Goal: Task Accomplishment & Management: Complete application form

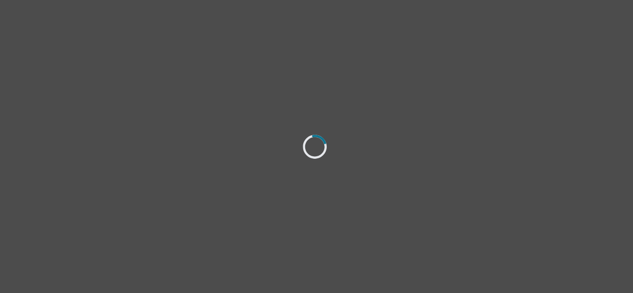
select select "[DEMOGRAPHIC_DATA]"
select select "she/her"
select select "Single"
select select "Bachelor degree"
select select "Instagram"
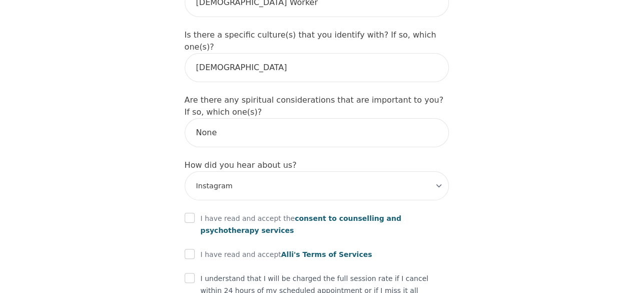
scroll to position [1136, 0]
click at [189, 212] on input "checkbox" at bounding box center [190, 217] width 10 height 10
checkbox input "true"
click at [190, 248] on input "checkbox" at bounding box center [190, 253] width 10 height 10
checkbox input "true"
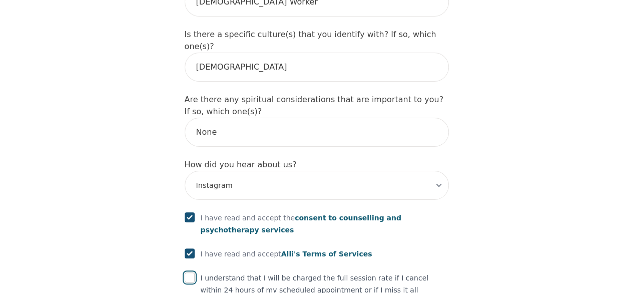
click at [189, 272] on input "checkbox" at bounding box center [190, 277] width 10 height 10
checkbox input "true"
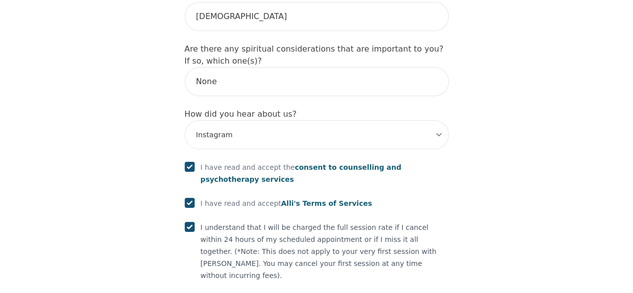
scroll to position [1198, 0]
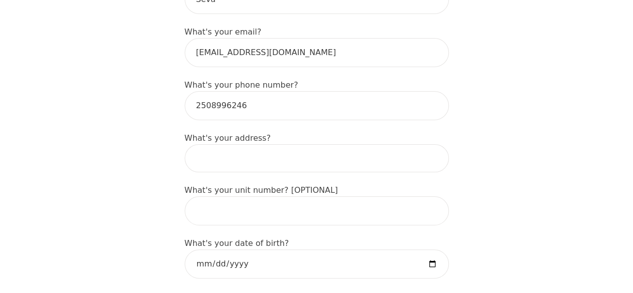
scroll to position [319, 0]
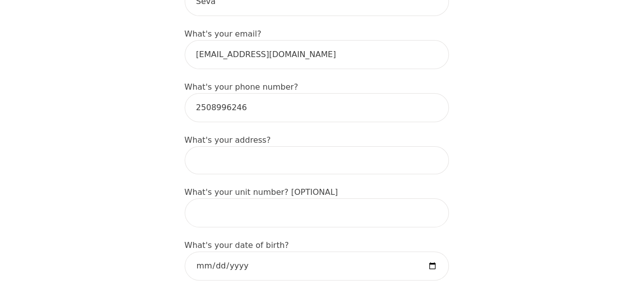
click at [248, 146] on input at bounding box center [317, 160] width 264 height 28
type input "#"
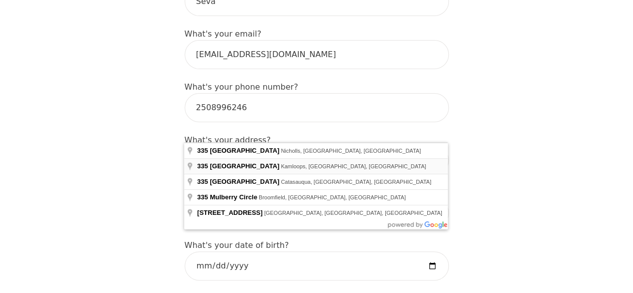
type input "[STREET_ADDRESS]"
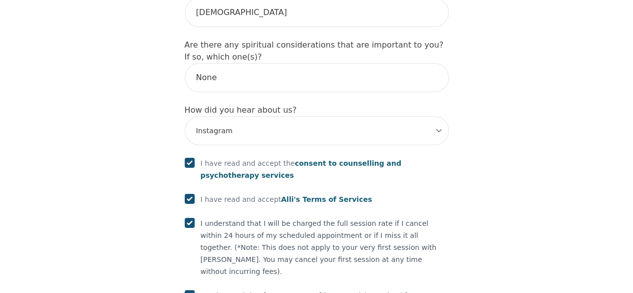
scroll to position [1236, 0]
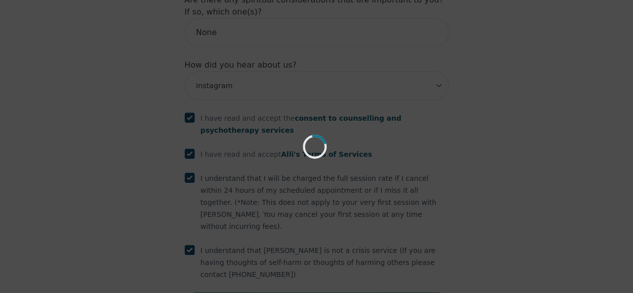
scroll to position [1198, 0]
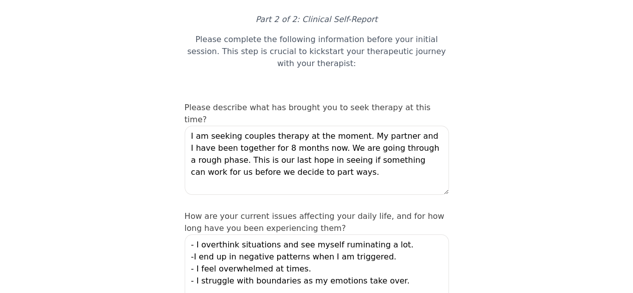
scroll to position [75, 0]
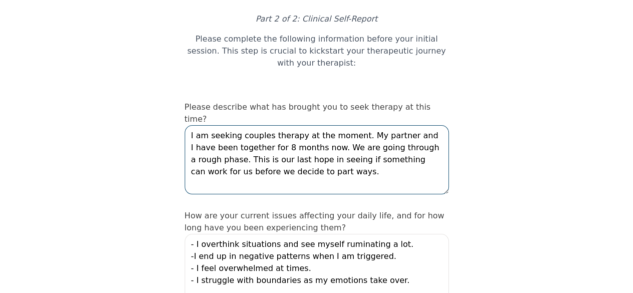
click at [321, 127] on textarea "I am seeking couples therapy at the moment. My partner and I have been together…" at bounding box center [317, 159] width 264 height 69
click at [309, 125] on textarea "I am seeking couples therapy at the moment. My partner and I have been together…" at bounding box center [317, 159] width 264 height 69
click at [269, 132] on textarea "I am seeking couples therapy at the moment. My partner and I have been together…" at bounding box center [317, 159] width 264 height 69
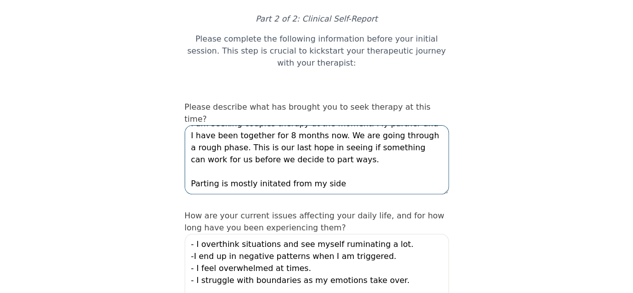
click at [262, 141] on textarea "I am seeking couples therapy at the moment. My partner and I have been together…" at bounding box center [317, 159] width 264 height 69
click at [330, 141] on textarea "I am seeking couples therapy at the moment. My partner and I have been together…" at bounding box center [317, 159] width 264 height 69
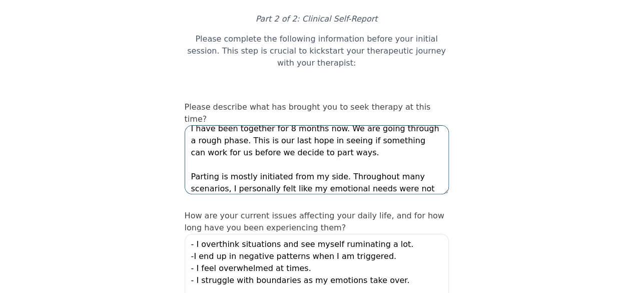
scroll to position [31, 0]
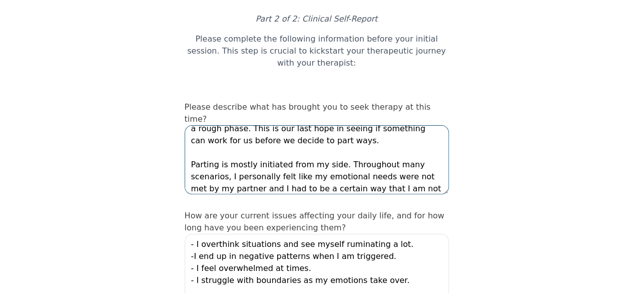
click at [349, 148] on textarea "I am seeking couples therapy at the moment. My partner and I have been together…" at bounding box center [317, 159] width 264 height 69
click at [393, 147] on textarea "I am seeking couples therapy at the moment. My partner and I have been together…" at bounding box center [317, 159] width 264 height 69
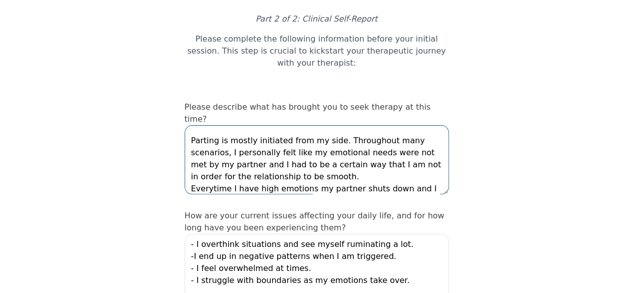
scroll to position [67, 0]
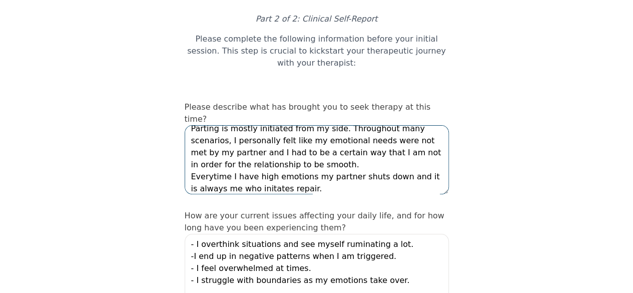
click at [257, 149] on textarea "I am seeking couples therapy at the moment. My partner and I have been together…" at bounding box center [317, 159] width 264 height 69
click at [310, 146] on textarea "I am seeking couples therapy at the moment. My partner and I have been together…" at bounding box center [317, 159] width 264 height 69
click at [210, 137] on textarea "I am seeking couples therapy at the moment. My partner and I have been together…" at bounding box center [317, 159] width 264 height 69
click at [316, 146] on textarea "I am seeking couples therapy at the moment. My partner and I have been together…" at bounding box center [317, 159] width 264 height 69
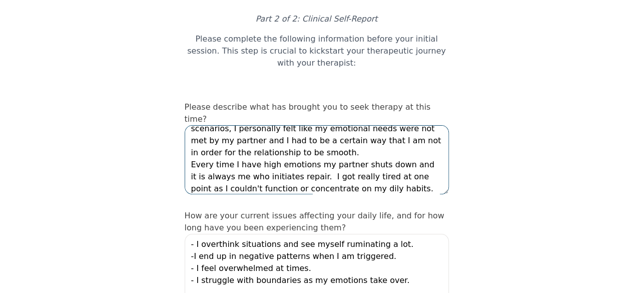
click at [337, 149] on textarea "I am seeking couples therapy at the moment. My partner and I have been together…" at bounding box center [317, 159] width 264 height 69
click at [380, 149] on textarea "I am seeking couples therapy at the moment. My partner and I have been together…" at bounding box center [317, 159] width 264 height 69
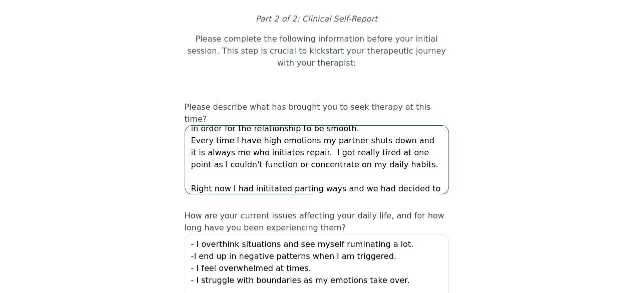
scroll to position [115, 0]
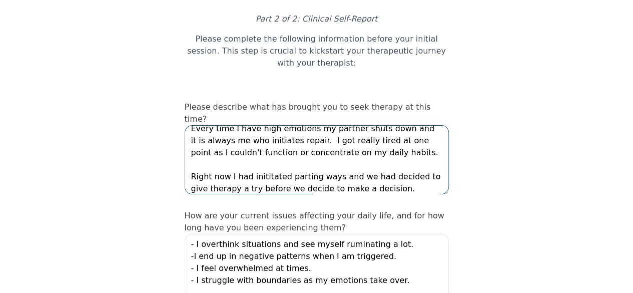
click at [228, 137] on textarea "I am seeking couples therapy at the moment. My partner and I have been together…" at bounding box center [317, 159] width 264 height 69
click at [415, 136] on textarea "I am seeking couples therapy at the moment. My partner and I have been together…" at bounding box center [317, 159] width 264 height 69
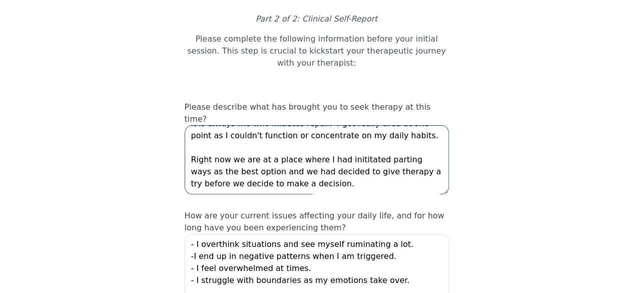
scroll to position [144, 0]
click at [262, 125] on textarea "I am seeking couples therapy at the moment. My partner and I have been together…" at bounding box center [317, 159] width 264 height 69
drag, startPoint x: 332, startPoint y: 116, endPoint x: 343, endPoint y: 119, distance: 11.8
click at [343, 125] on textarea "I am seeking couples therapy at the moment. My partner and I have been together…" at bounding box center [317, 159] width 264 height 69
click at [307, 125] on textarea "I am seeking couples therapy at the moment. My partner and I have been together…" at bounding box center [317, 159] width 264 height 69
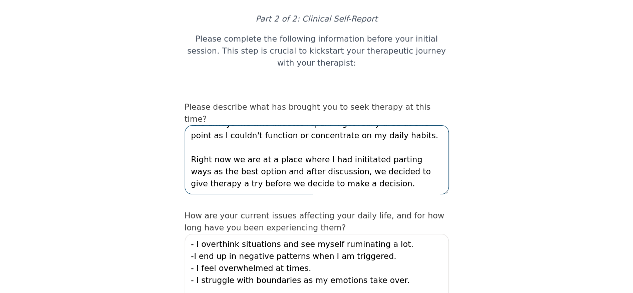
click at [354, 125] on textarea "I am seeking couples therapy at the moment. My partner and I have been together…" at bounding box center [317, 159] width 264 height 69
click at [242, 125] on textarea "I am seeking couples therapy at the moment. My partner and I have been together…" at bounding box center [317, 159] width 264 height 69
click at [221, 125] on textarea "I am seeking couples therapy at the moment. My partner and I have been together…" at bounding box center [317, 159] width 264 height 69
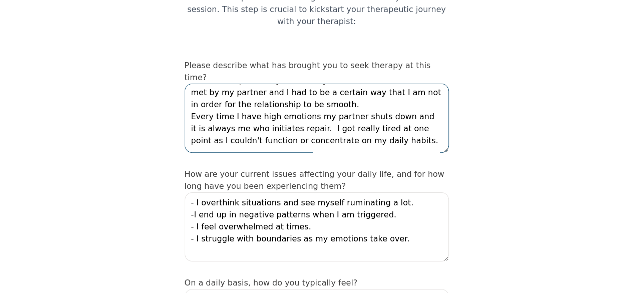
scroll to position [119, 0]
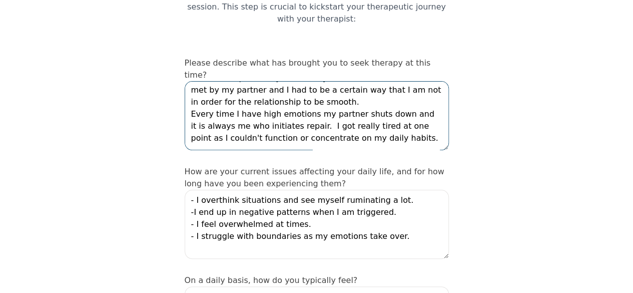
type textarea "I am seeking couples therapy at the moment. My partner and I have been together…"
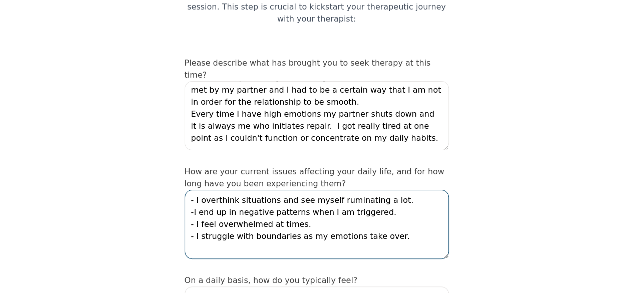
click at [387, 193] on textarea "- I overthink situations and see myself ruminating a lot. -I end up in negative…" at bounding box center [317, 224] width 264 height 69
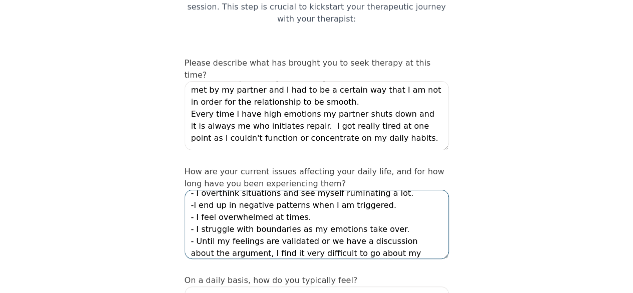
scroll to position [19, 0]
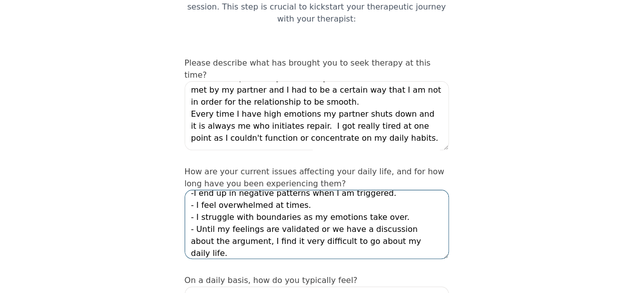
click at [318, 213] on textarea "- I overthink situations and see myself ruminating a lot. -I end up in negative…" at bounding box center [317, 224] width 264 height 69
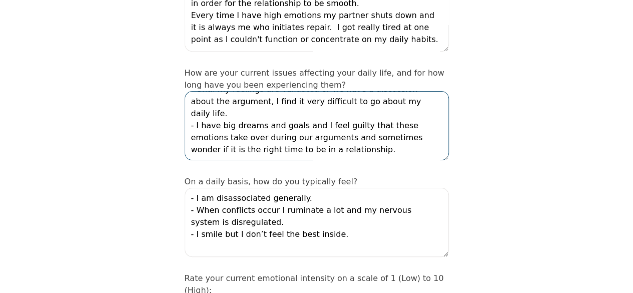
scroll to position [217, 0]
type textarea "- I overthink situations and see myself ruminating a lot. -I end up in negative…"
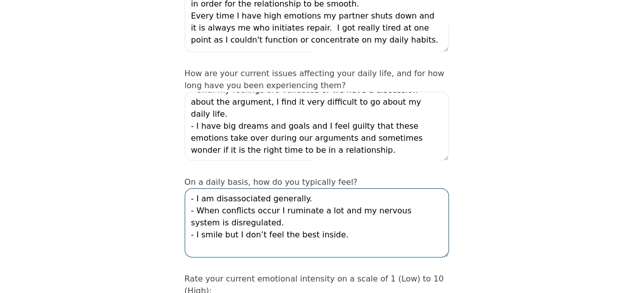
click at [343, 194] on textarea "- I am disassociated generally. - When conflicts occur I ruminate a lot and my …" at bounding box center [317, 222] width 264 height 69
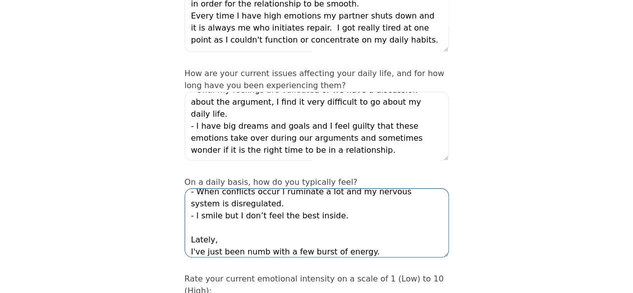
scroll to position [31, 0]
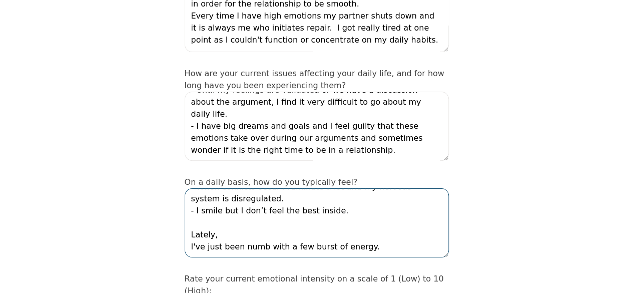
click at [310, 196] on textarea "- I am disassociated generally. - When conflicts occur I ruminate a lot and my …" at bounding box center [317, 222] width 264 height 69
click at [369, 204] on textarea "- I am disassociated generally. - When conflicts occur I ruminate a lot and my …" at bounding box center [317, 222] width 264 height 69
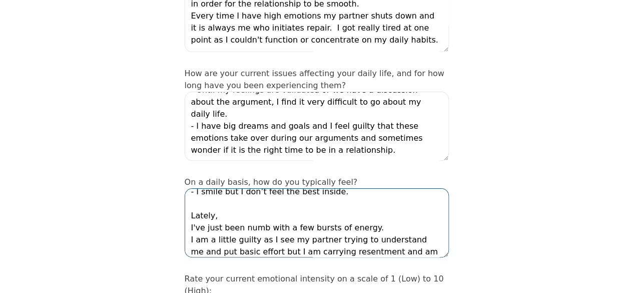
scroll to position [55, 0]
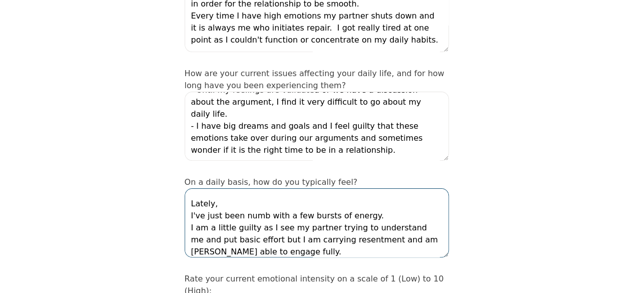
click at [252, 199] on textarea "- I am disassociated generally. - When conflicts occur I ruminate a lot and my …" at bounding box center [317, 222] width 264 height 69
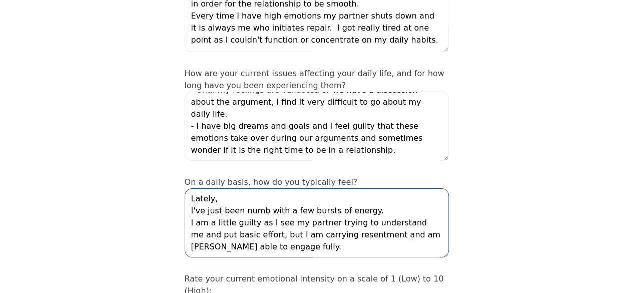
click at [197, 188] on textarea "- I am disassociated generally. - When conflicts occur I ruminate a lot and my …" at bounding box center [317, 222] width 264 height 69
click at [198, 188] on textarea "- I am disassociated generally. - When conflicts occur I ruminate a lot and my …" at bounding box center [317, 222] width 264 height 69
click at [201, 188] on textarea "- I am disassociated generally. - When conflicts occur I ruminate a lot and my …" at bounding box center [317, 222] width 264 height 69
click at [398, 190] on textarea "- I am disassociated generally. - When conflicts occur I ruminate a lot and my …" at bounding box center [317, 222] width 264 height 69
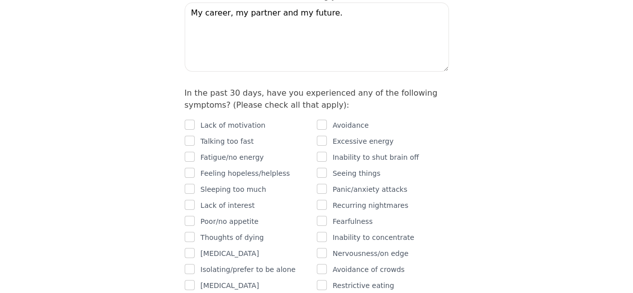
scroll to position [596, 0]
type textarea "- I am disassociated generally. - When conflicts occur I ruminate a lot and my …"
click at [192, 119] on input "checkbox" at bounding box center [190, 124] width 10 height 10
checkbox input "true"
click at [189, 151] on input "checkbox" at bounding box center [190, 156] width 10 height 10
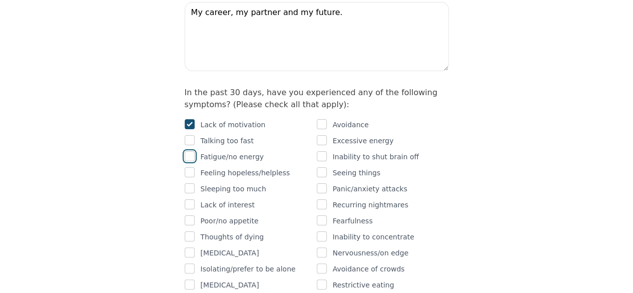
checkbox input "true"
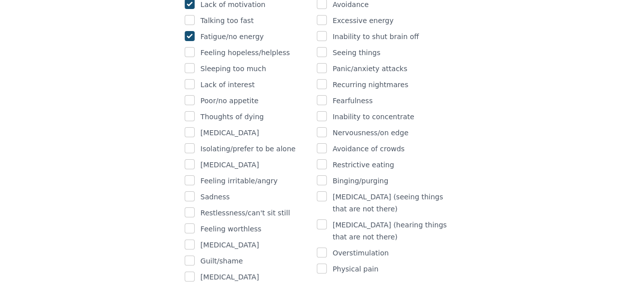
scroll to position [716, 0]
click at [190, 175] on input "checkbox" at bounding box center [190, 180] width 10 height 10
checkbox input "true"
click at [190, 191] on input "checkbox" at bounding box center [190, 196] width 10 height 10
checkbox input "true"
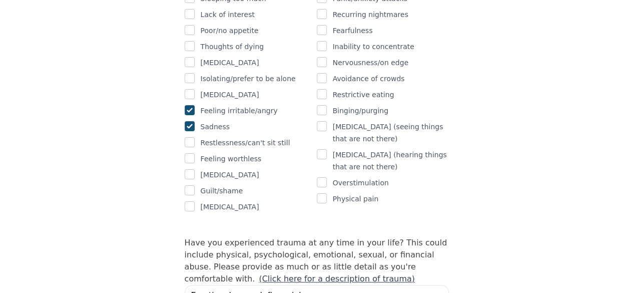
scroll to position [787, 0]
click at [189, 185] on input "checkbox" at bounding box center [190, 190] width 10 height 10
checkbox input "true"
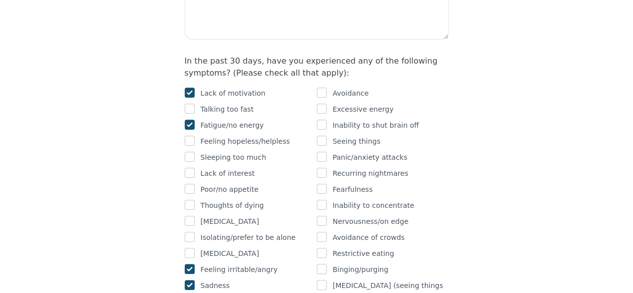
scroll to position [654, 0]
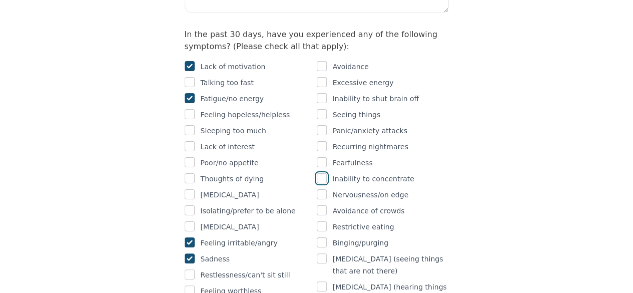
click at [321, 173] on input "checkbox" at bounding box center [322, 178] width 10 height 10
checkbox input "true"
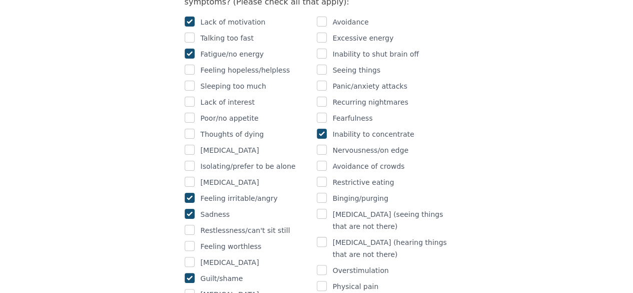
scroll to position [699, 0]
click at [318, 144] on input "checkbox" at bounding box center [322, 149] width 10 height 10
checkbox input "true"
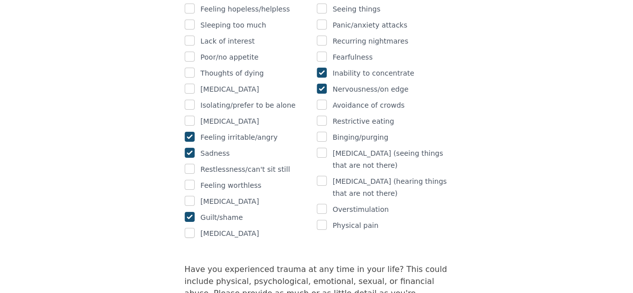
scroll to position [766, 0]
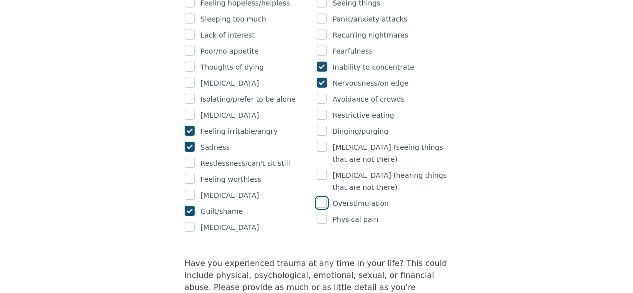
click at [324, 198] on input "checkbox" at bounding box center [322, 203] width 10 height 10
checkbox input "true"
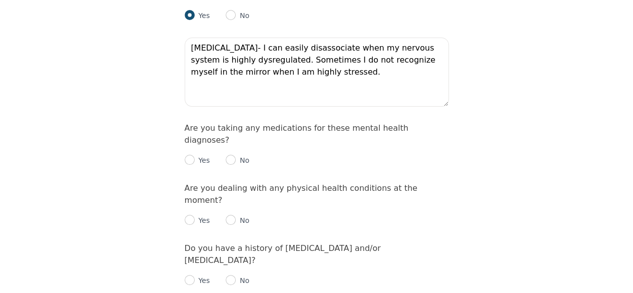
scroll to position [1311, 0]
click at [231, 154] on input "radio" at bounding box center [231, 159] width 10 height 10
radio input "true"
click at [229, 214] on input "radio" at bounding box center [231, 219] width 10 height 10
radio input "true"
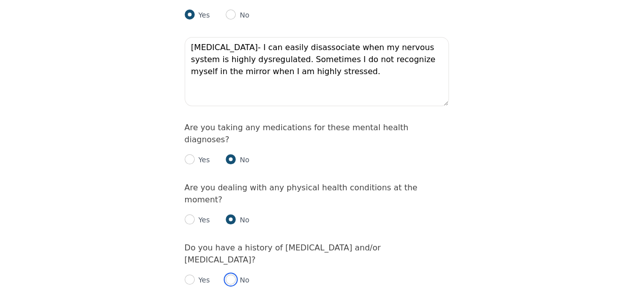
click at [227, 274] on input "radio" at bounding box center [231, 279] width 10 height 10
radio input "true"
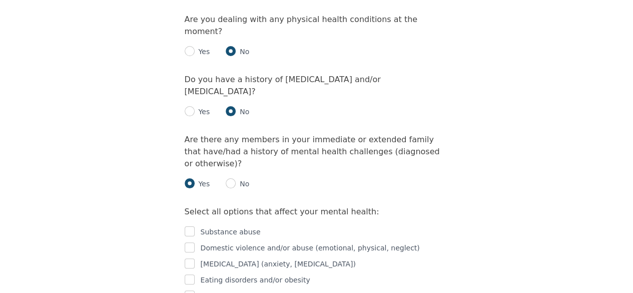
scroll to position [1479, 0]
click at [192, 243] on input "checkbox" at bounding box center [190, 248] width 10 height 10
checkbox input "true"
click at [189, 259] on input "checkbox" at bounding box center [190, 264] width 10 height 10
checkbox input "true"
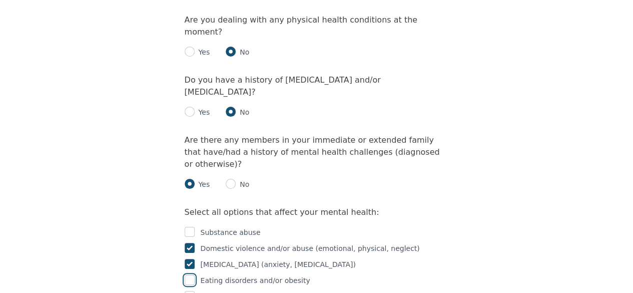
click at [190, 275] on input "checkbox" at bounding box center [190, 280] width 10 height 10
checkbox input "true"
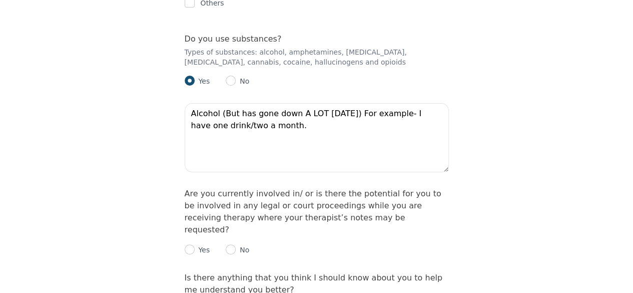
scroll to position [1820, 0]
click at [228, 244] on input "radio" at bounding box center [231, 249] width 10 height 10
radio input "true"
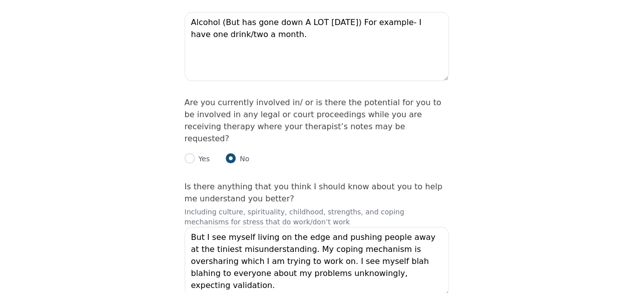
scroll to position [1911, 0]
checkbox input "true"
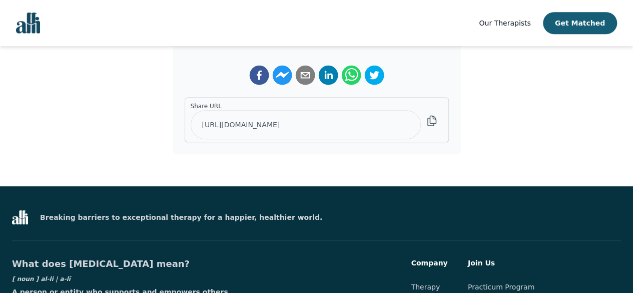
scroll to position [312, 0]
